Goal: Check status

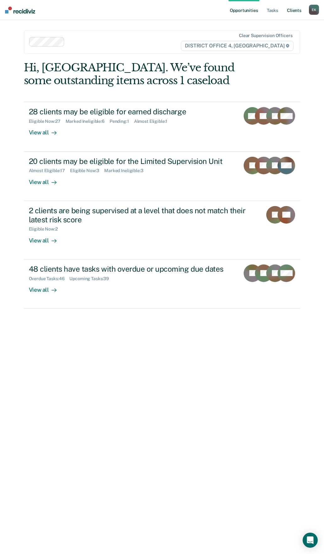
click at [291, 12] on link "Client s" at bounding box center [294, 10] width 17 height 20
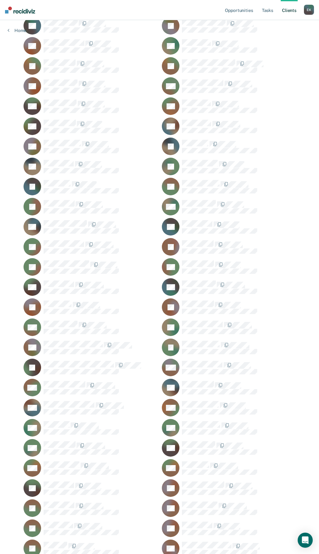
scroll to position [157, 0]
